Goal: Download file/media

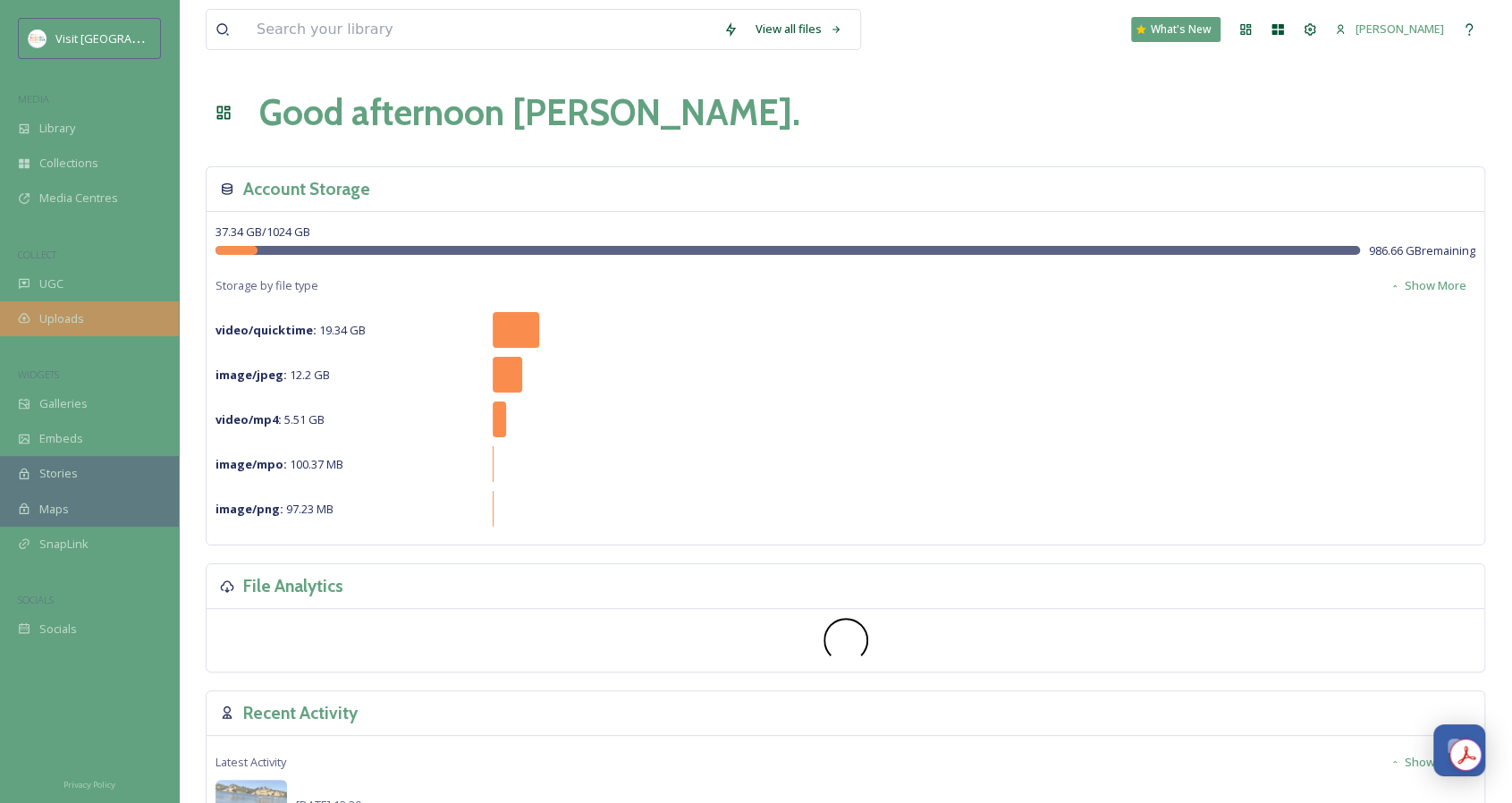
click at [102, 316] on div "Uploads" at bounding box center [90, 319] width 179 height 35
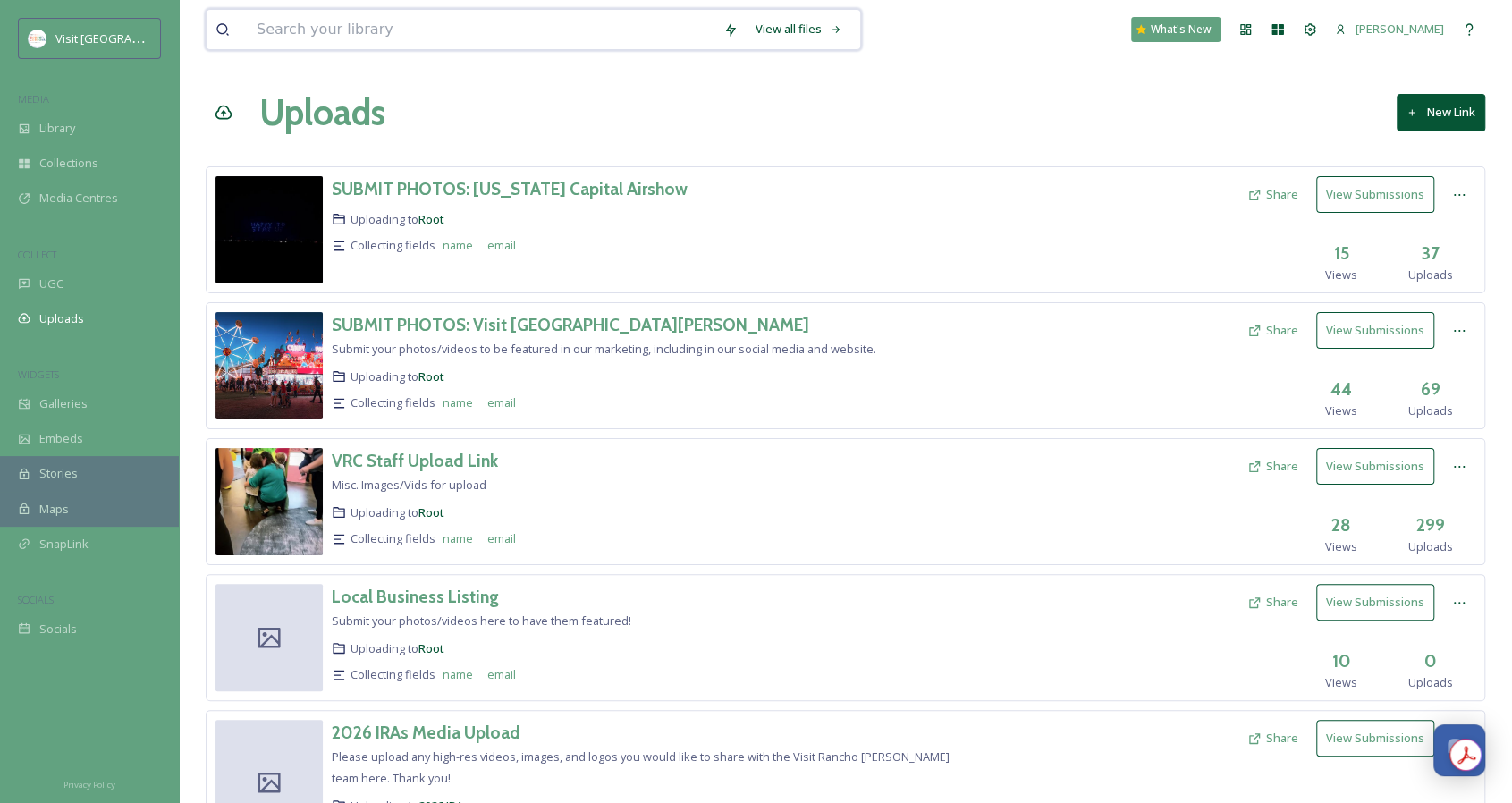
click at [315, 13] on input at bounding box center [481, 30] width 466 height 39
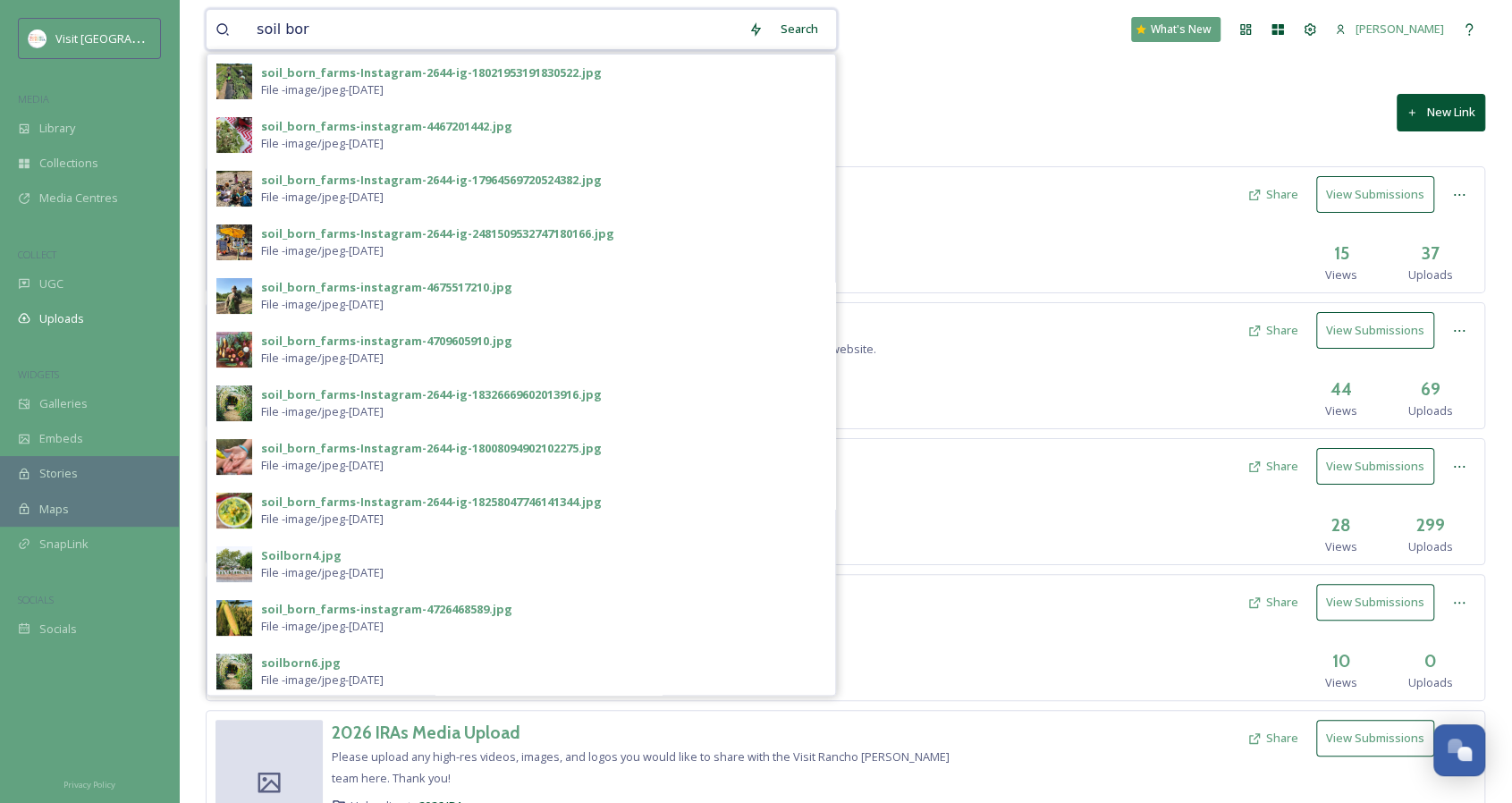
type input "soil born"
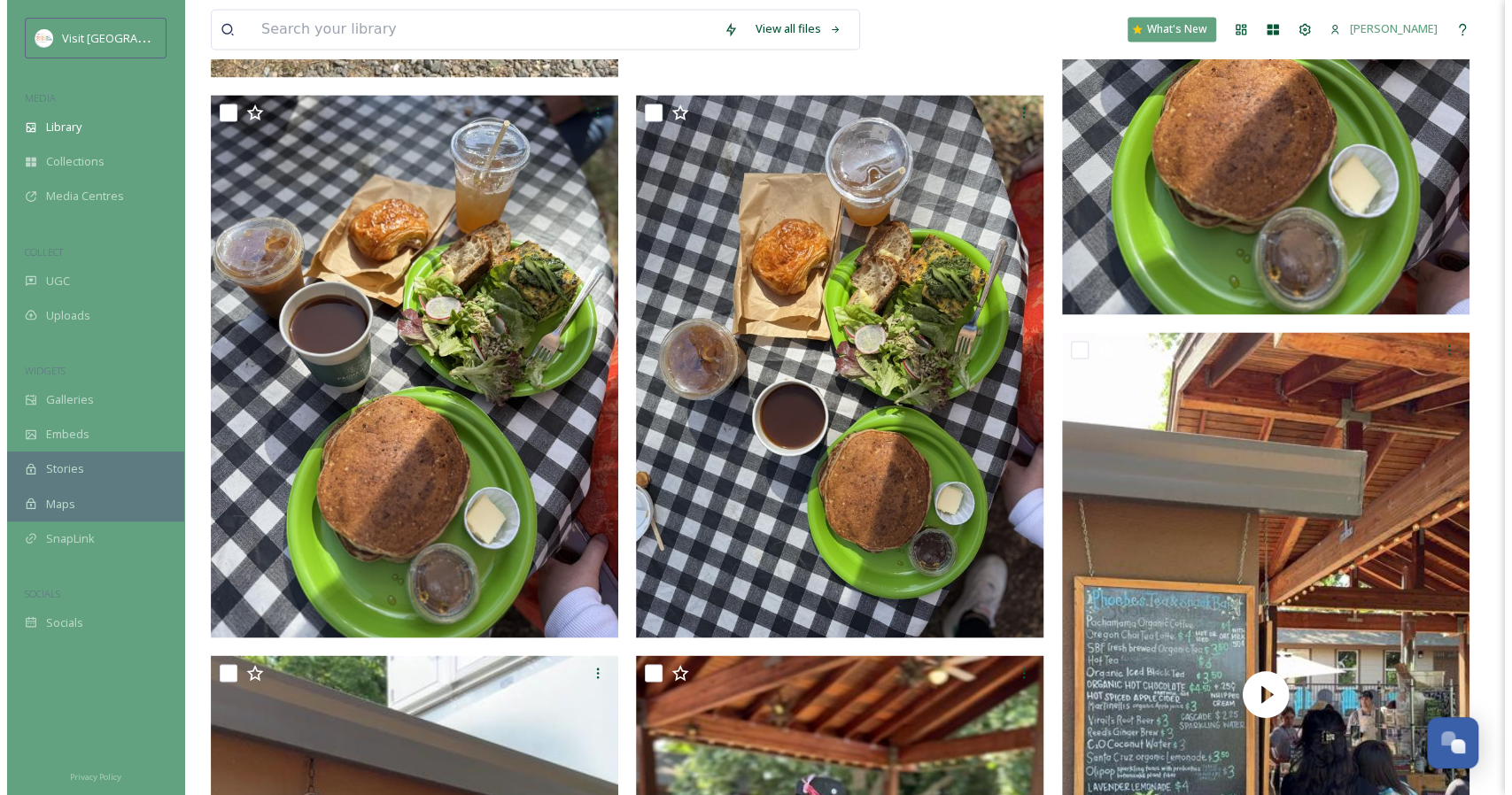
scroll to position [2132, 0]
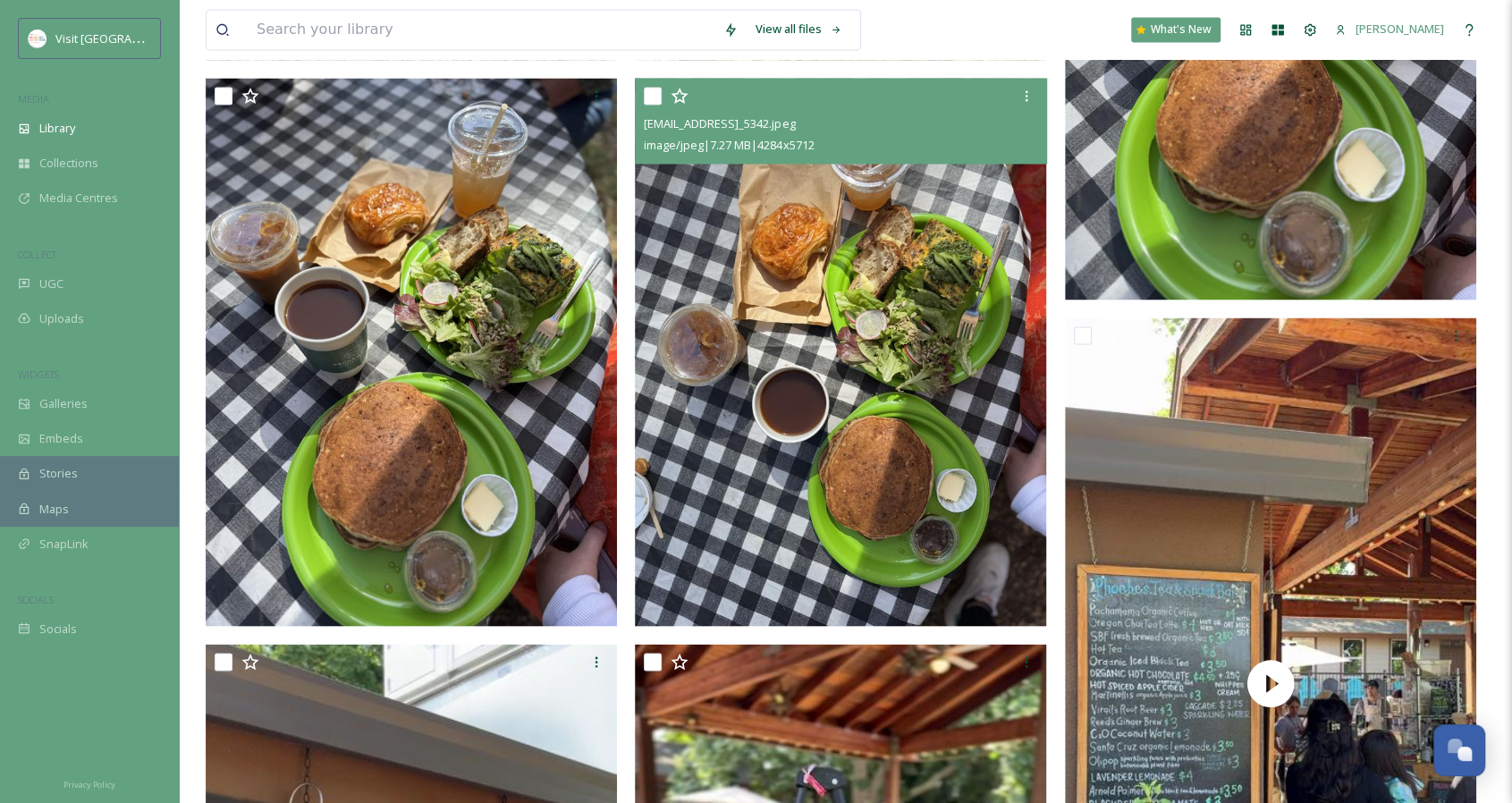
click at [816, 282] on img at bounding box center [840, 352] width 411 height 548
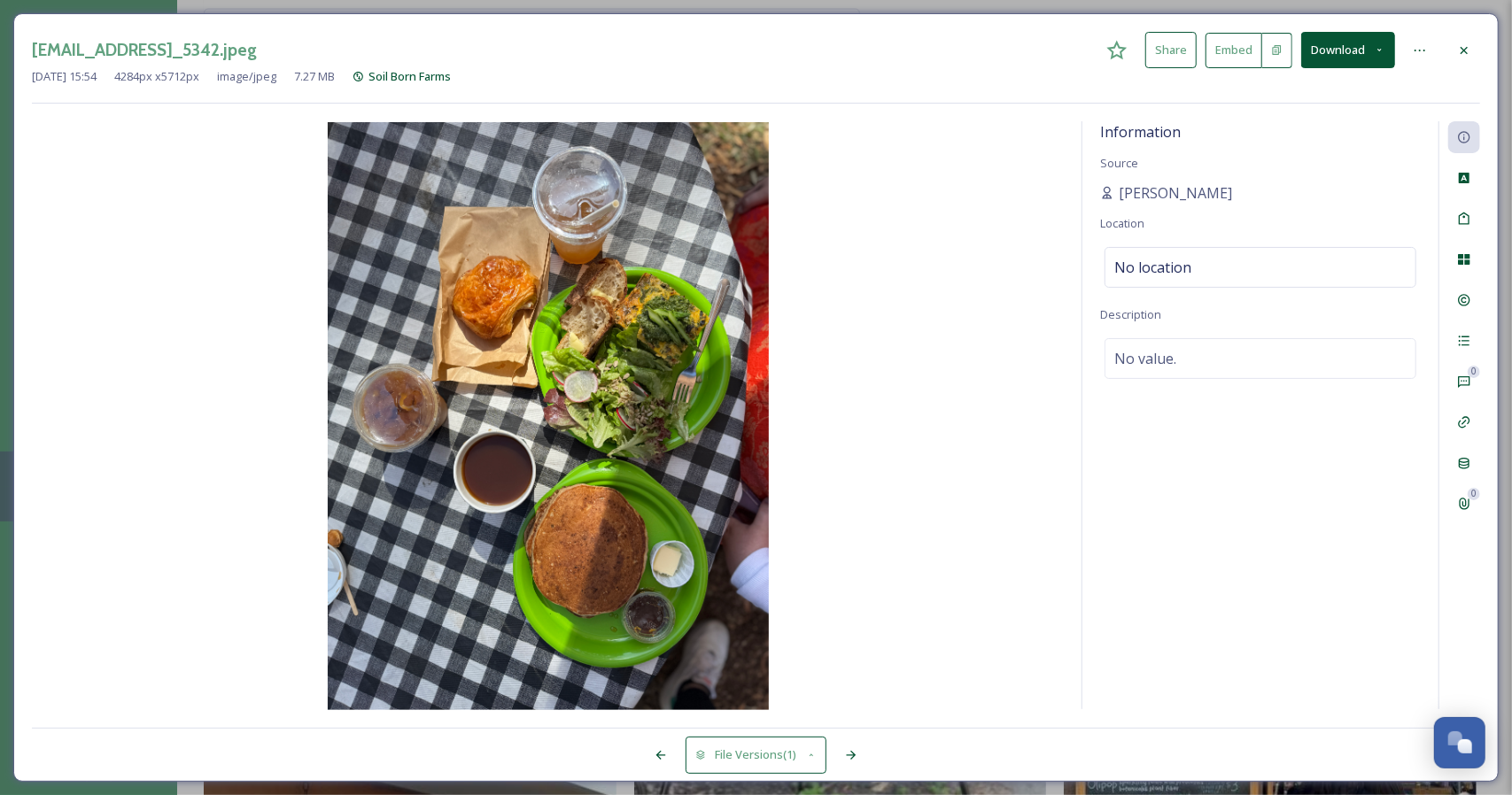
click at [1326, 50] on button "Download" at bounding box center [1348, 50] width 94 height 36
click at [1286, 91] on span "Download Original (4284 x 5712)" at bounding box center [1301, 90] width 168 height 17
click at [1387, 43] on button "Download" at bounding box center [1348, 50] width 94 height 36
click at [1359, 123] on span "Download Large (1500 x 2000)" at bounding box center [1296, 125] width 156 height 17
